Goal: Navigation & Orientation: Find specific page/section

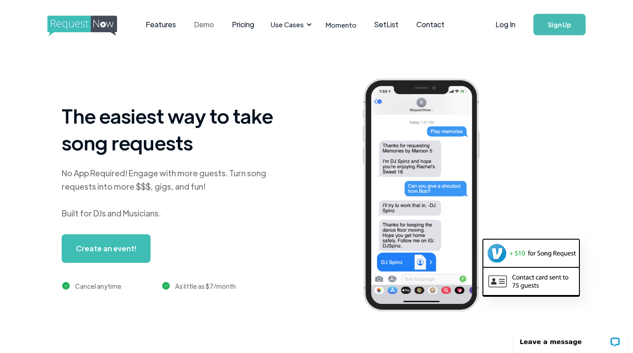
click at [200, 25] on link "Demo" at bounding box center [204, 25] width 38 height 28
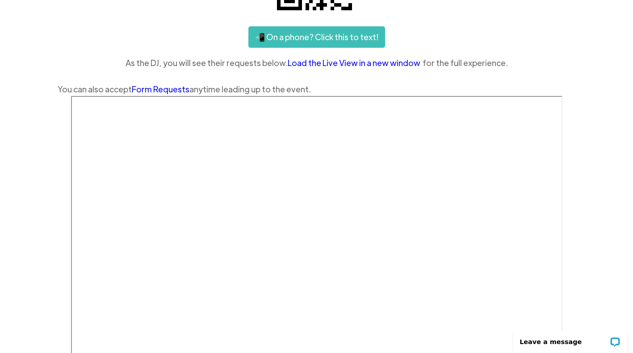
scroll to position [225, 0]
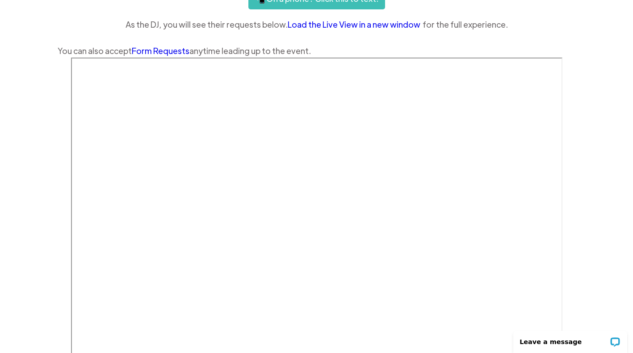
click at [29, 149] on div "Features Demo Pricing Use Cases Wedding + Private Events Karaoke DJs Bar/Club &…" at bounding box center [316, 120] width 633 height 690
click at [39, 164] on div "Features Demo Pricing Use Cases Wedding + Private Events Karaoke DJs Bar/Club &…" at bounding box center [316, 120] width 633 height 690
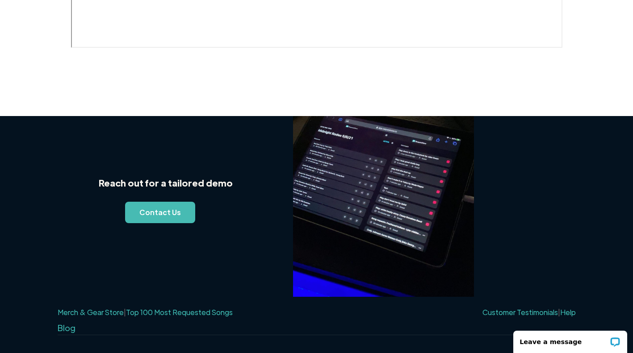
scroll to position [574, 0]
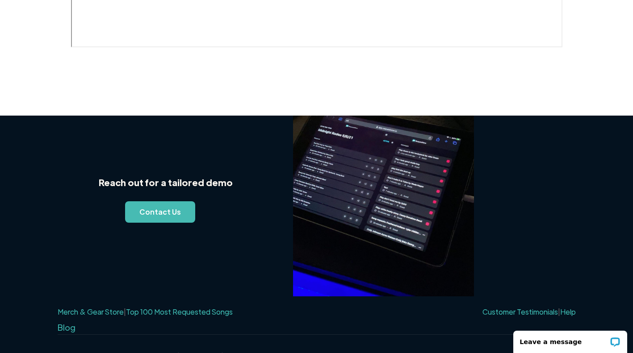
click at [324, 178] on img at bounding box center [383, 206] width 181 height 181
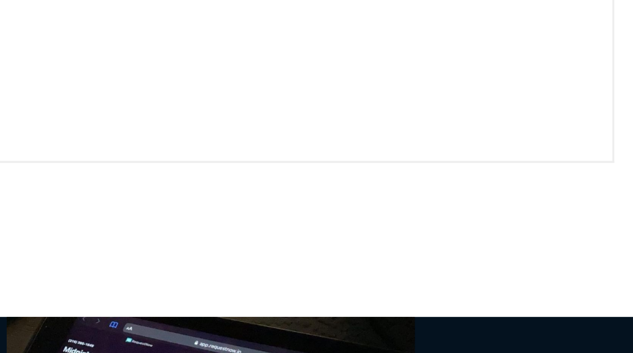
scroll to position [396, 0]
